Goal: Task Accomplishment & Management: Complete application form

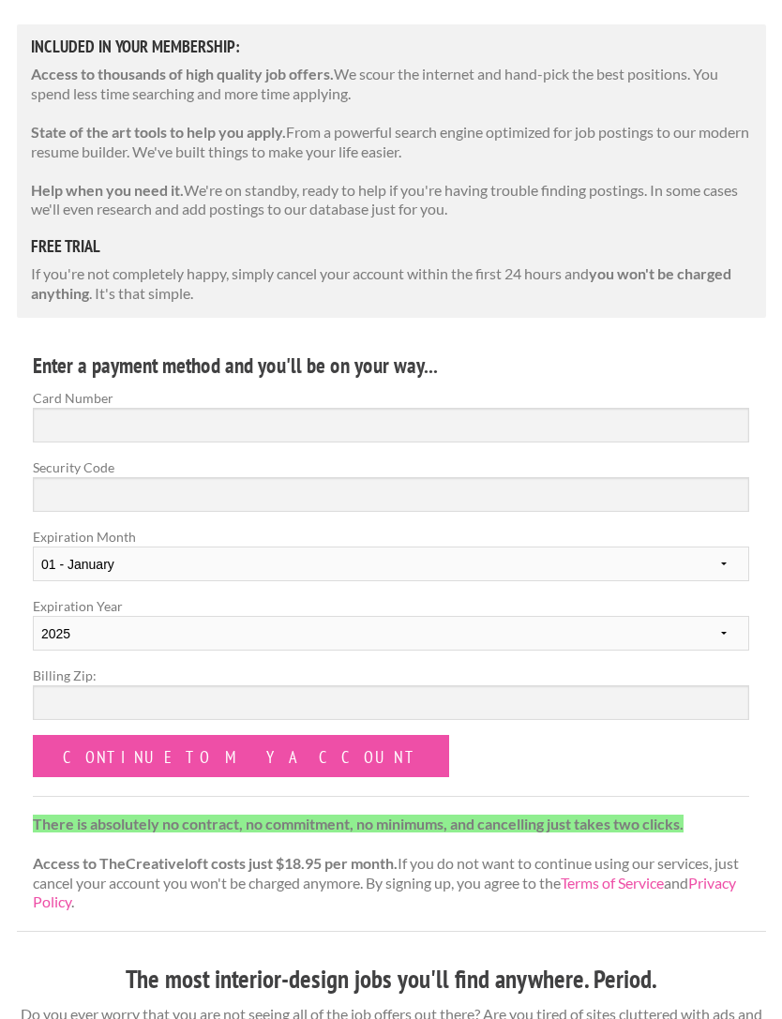
scroll to position [299, 0]
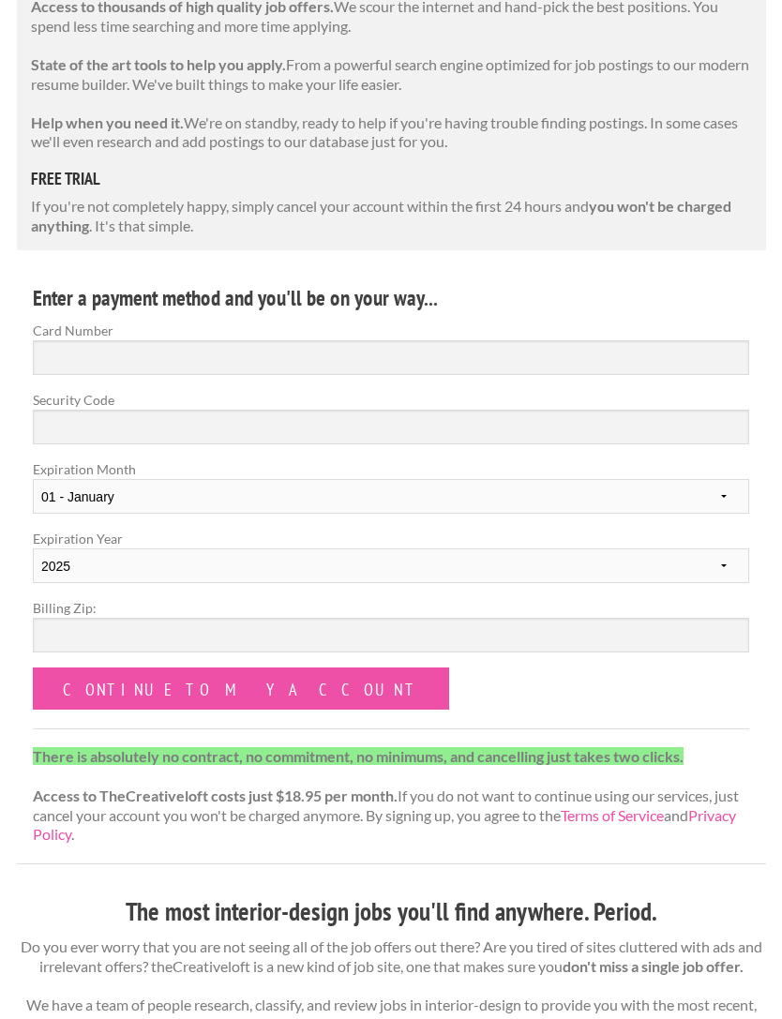
click at [221, 668] on input "Continue to my account" at bounding box center [241, 689] width 416 height 42
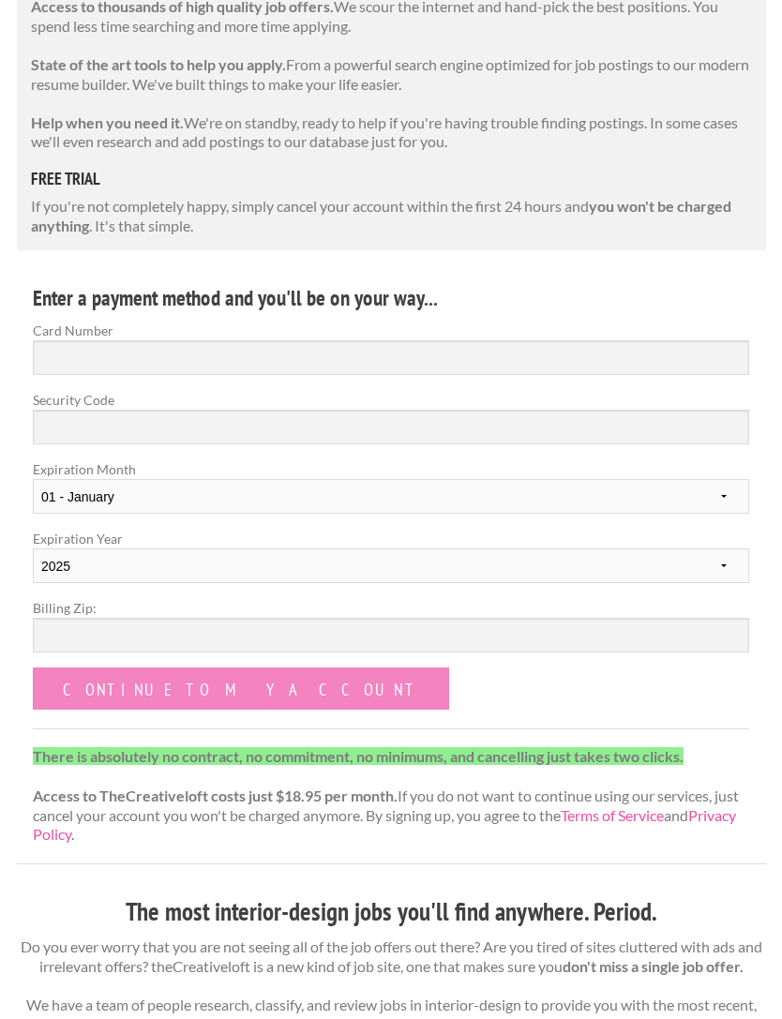
scroll to position [360, 0]
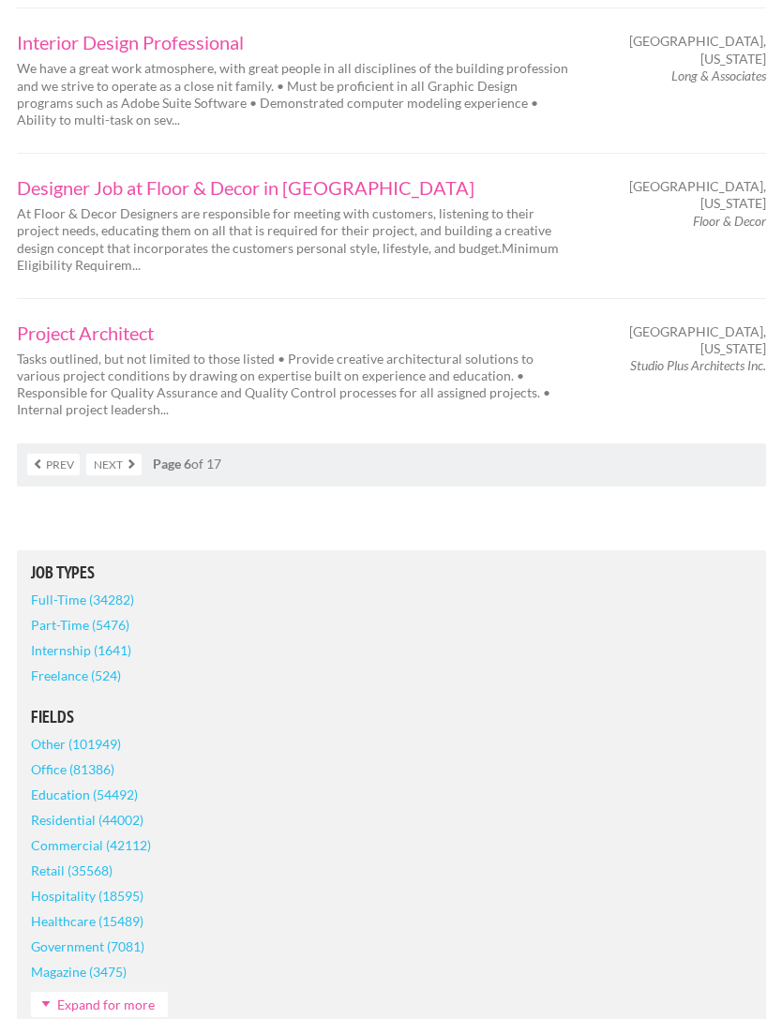
scroll to position [3223, 0]
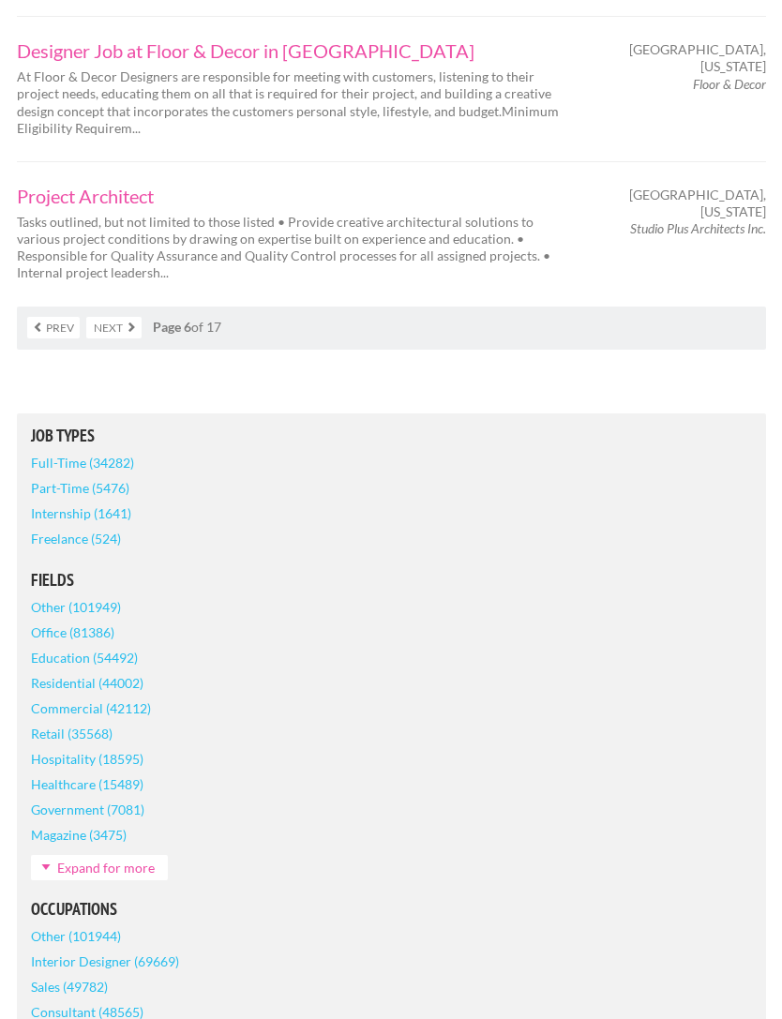
click at [112, 318] on link "Next" at bounding box center [113, 329] width 55 height 22
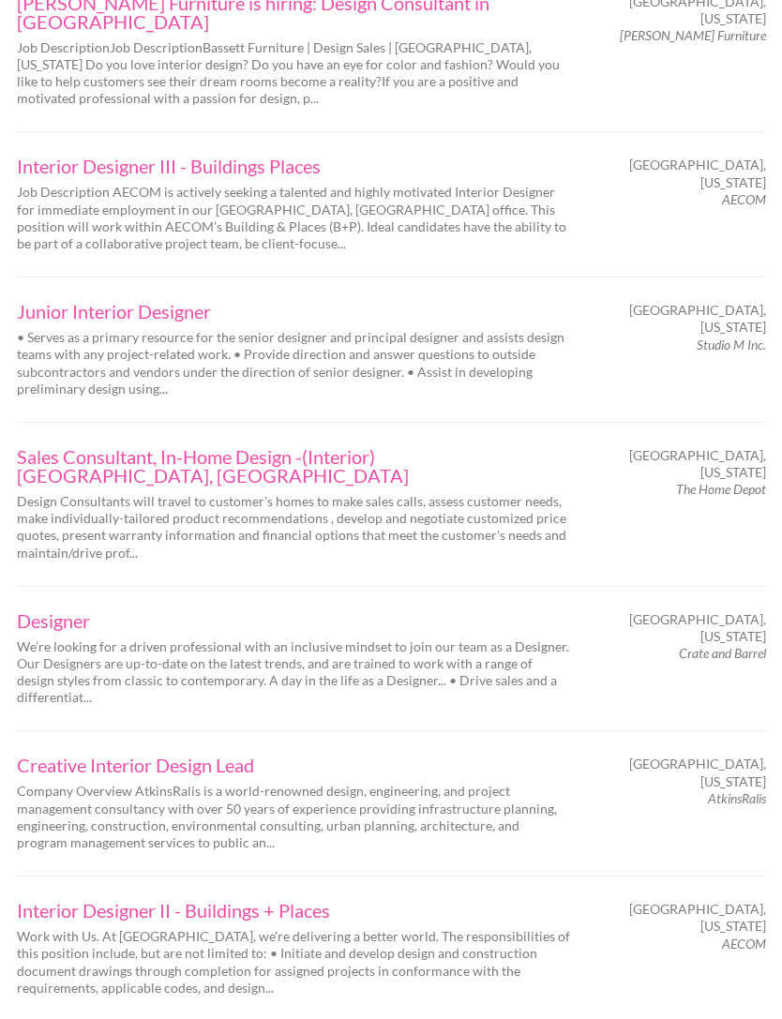
scroll to position [1642, 0]
click at [79, 301] on link "Junior Interior Designer" at bounding box center [294, 310] width 554 height 19
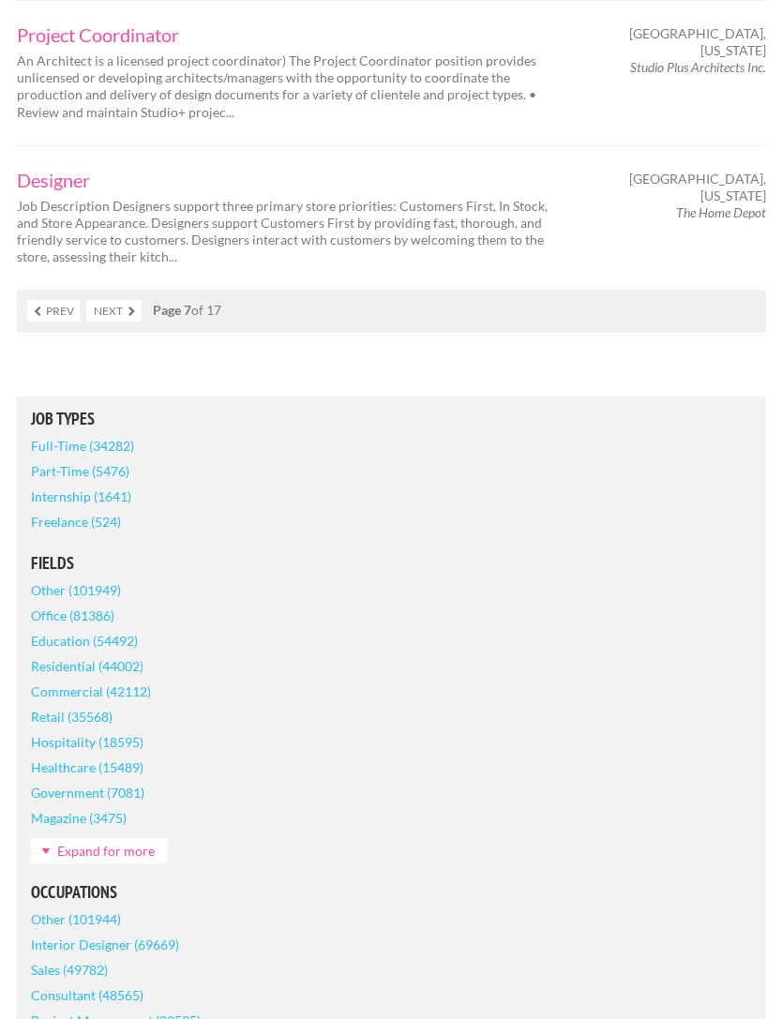
scroll to position [3281, 0]
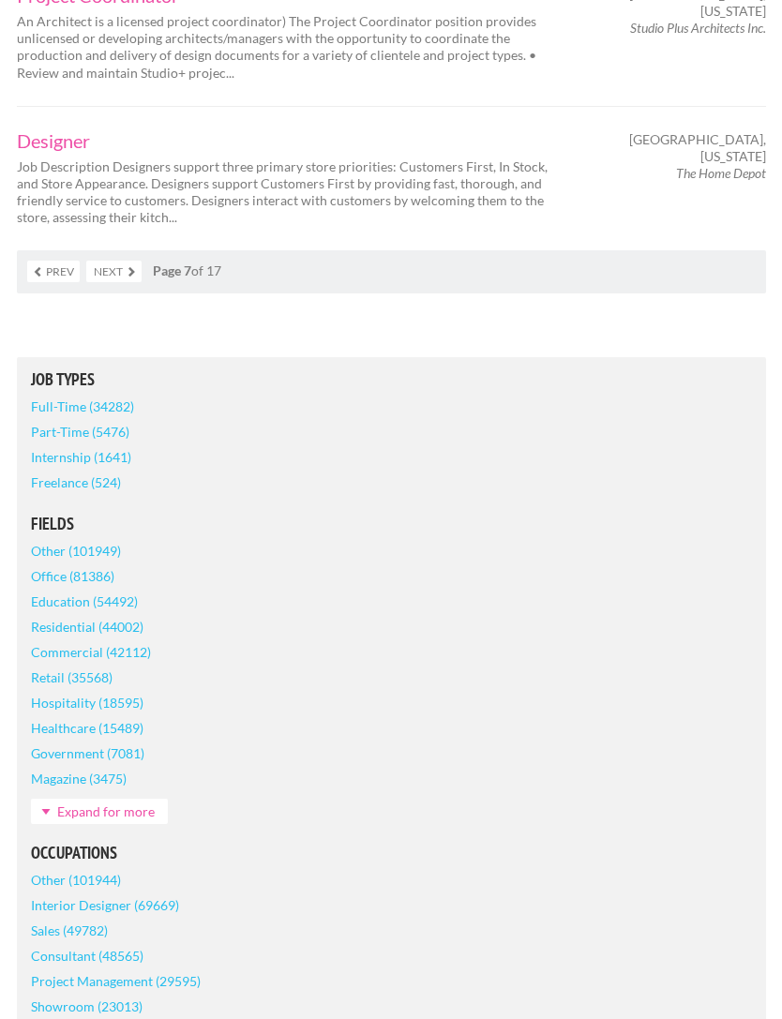
click at [97, 261] on link "Next" at bounding box center [113, 272] width 55 height 22
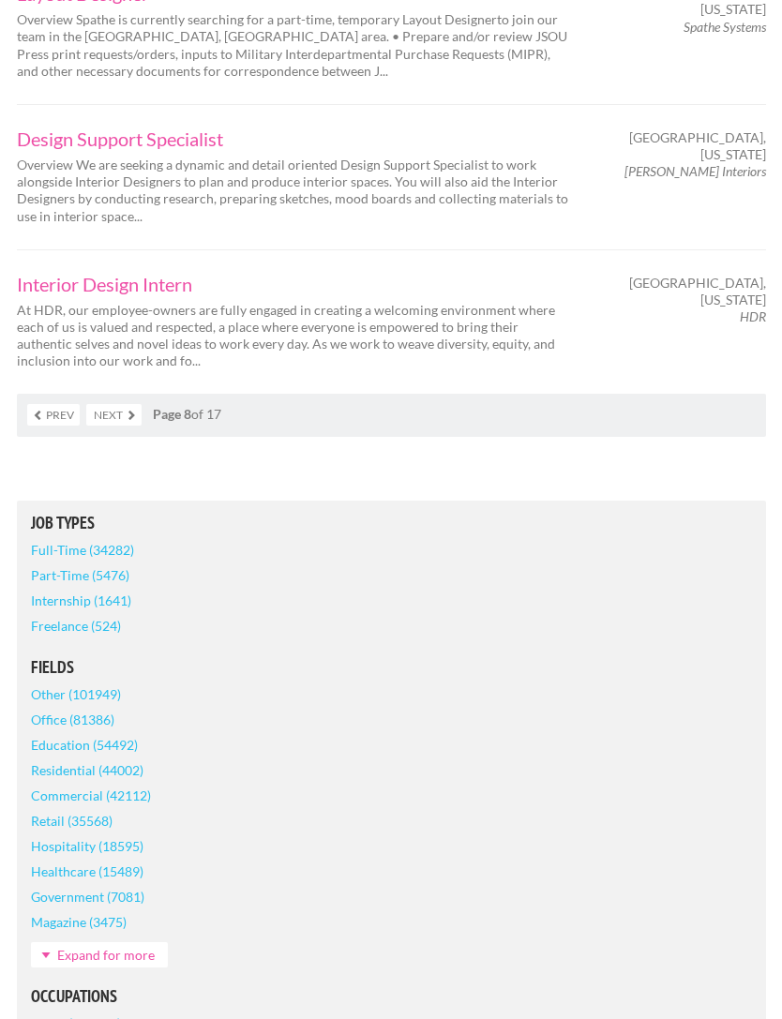
scroll to position [3131, 0]
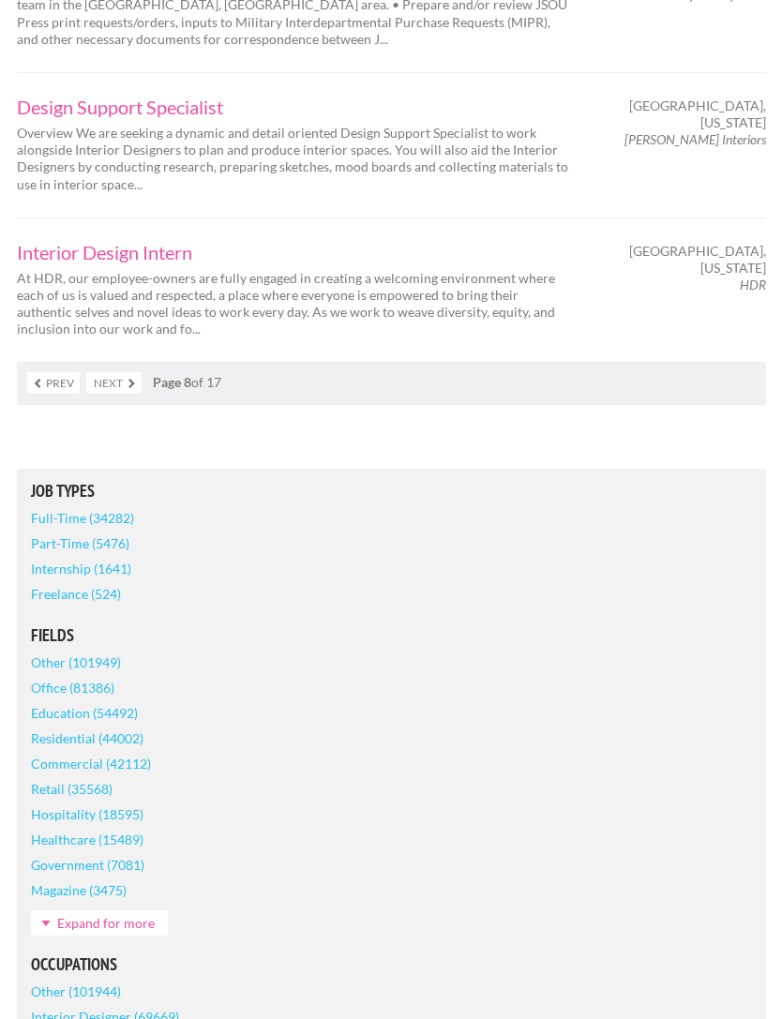
click at [104, 373] on link "Next" at bounding box center [113, 384] width 55 height 22
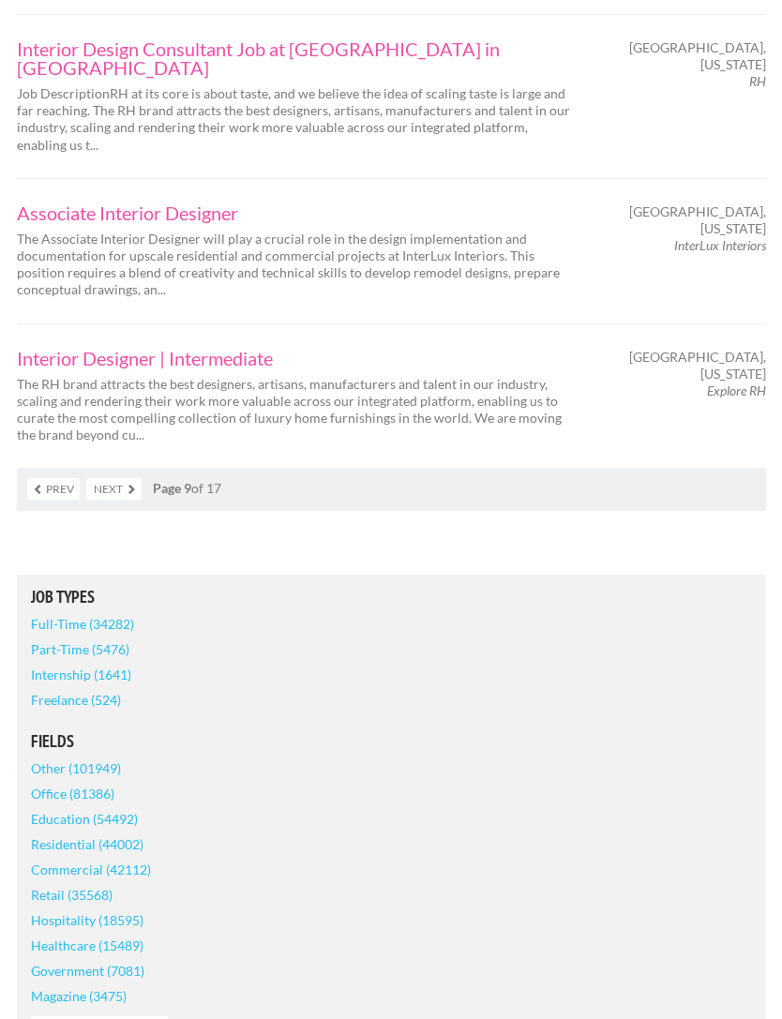
scroll to position [3111, 0]
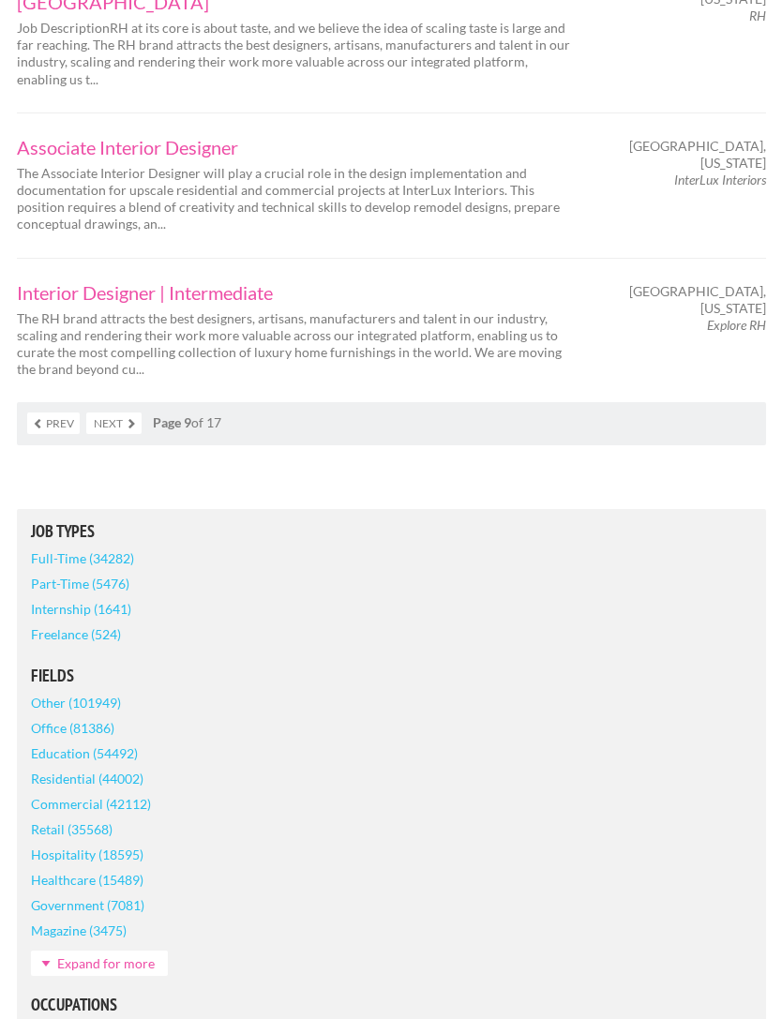
click at [106, 413] on link "Next" at bounding box center [113, 424] width 55 height 22
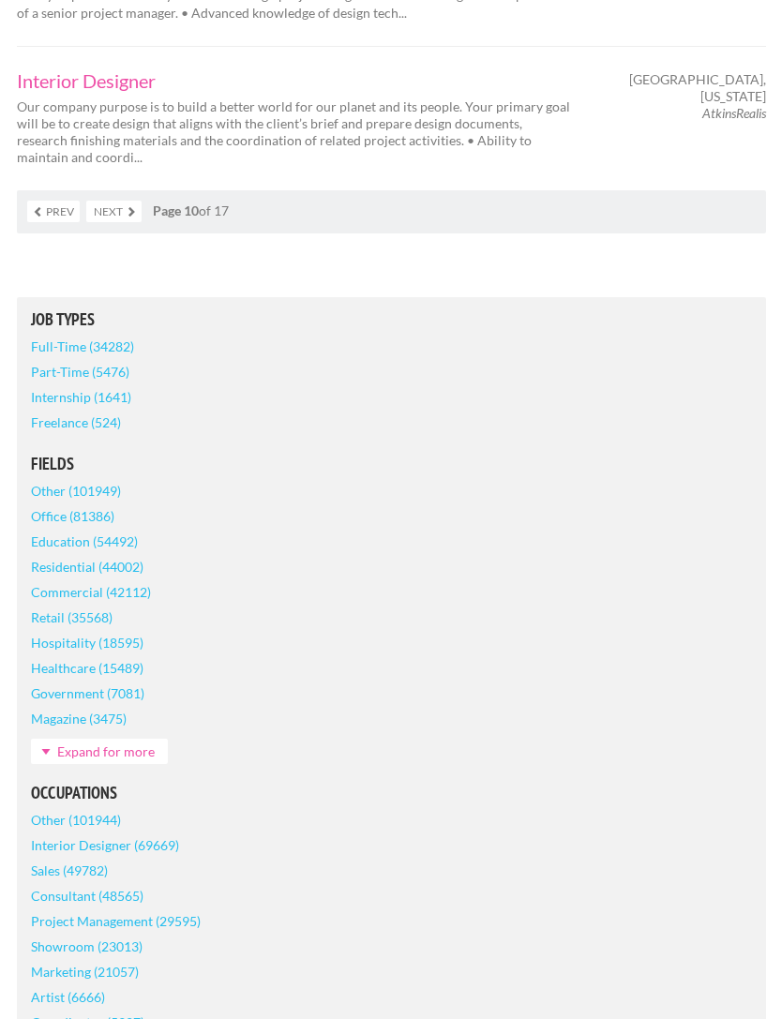
scroll to position [3364, 0]
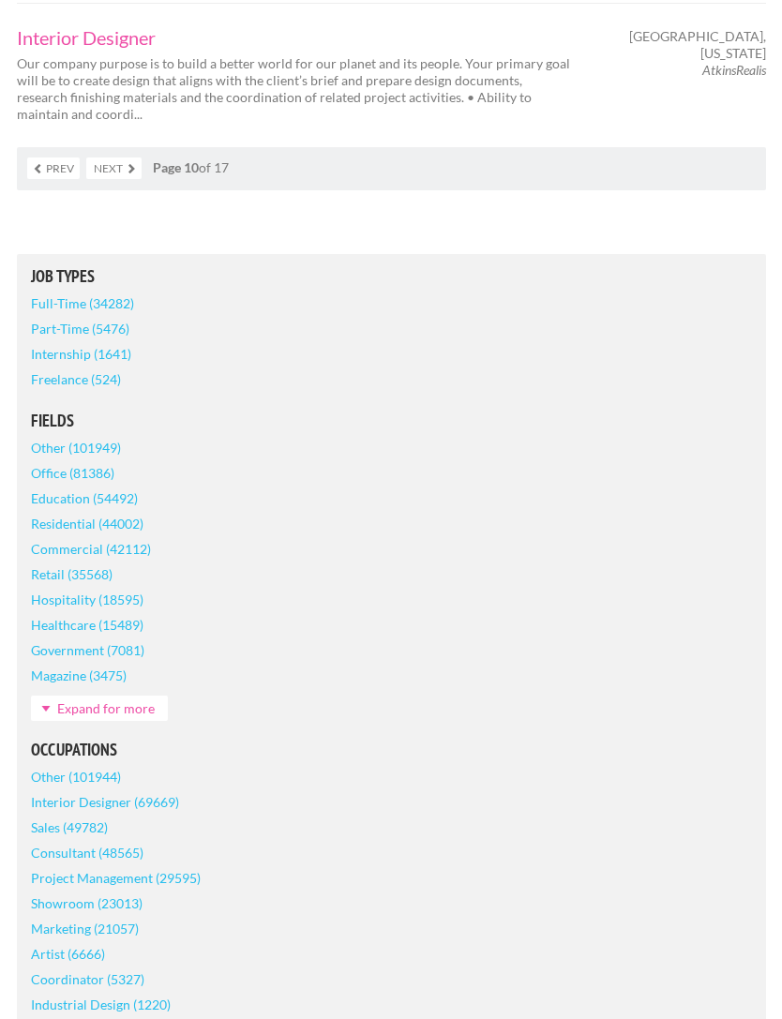
click at [100, 158] on link "Next" at bounding box center [113, 169] width 55 height 22
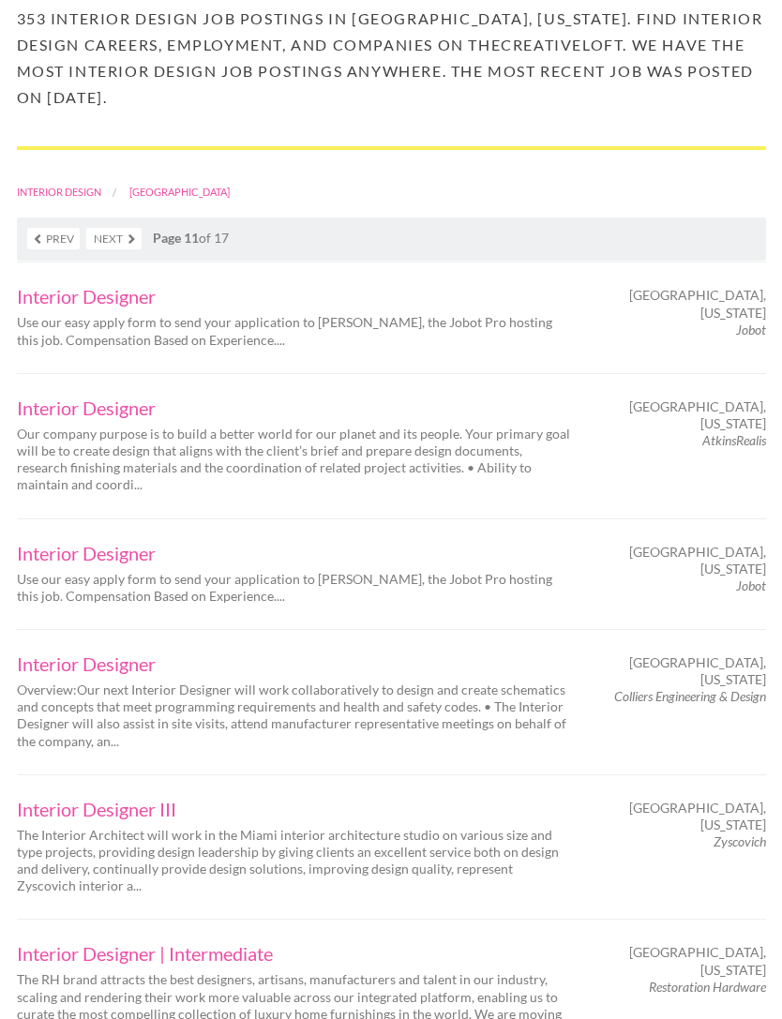
scroll to position [293, 0]
